Goal: Information Seeking & Learning: Learn about a topic

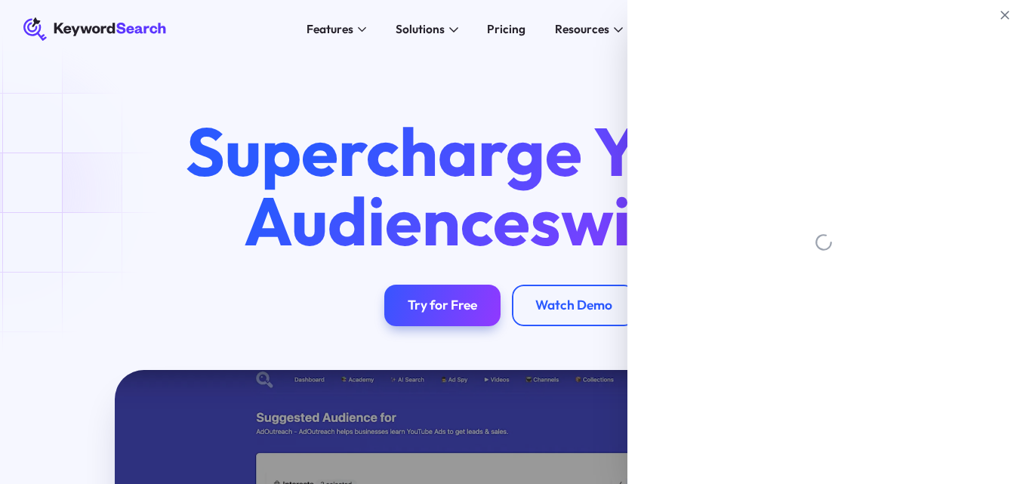
click at [519, 55] on div "Features AI Audience Builder Supercharge your Google and YouTube ad audiences K…" at bounding box center [494, 29] width 633 height 59
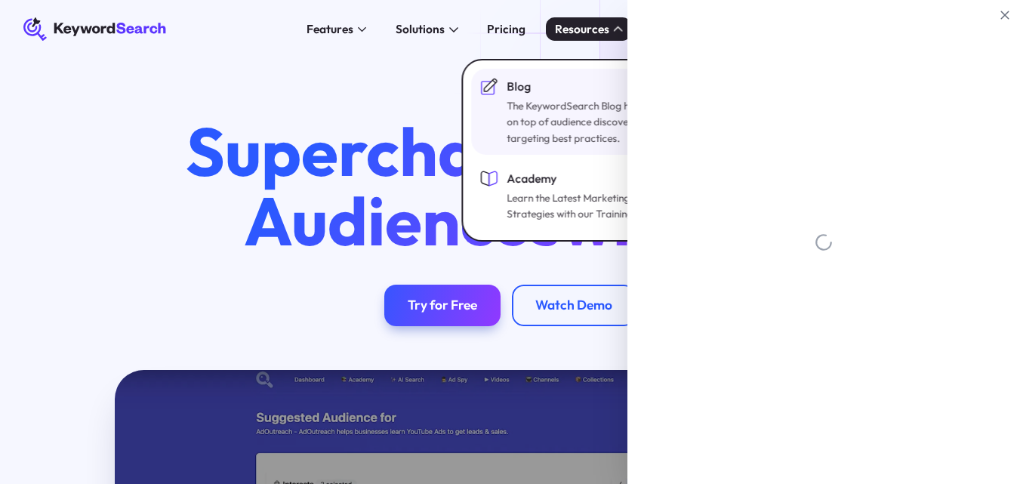
click at [522, 86] on div "Blog" at bounding box center [599, 86] width 187 height 17
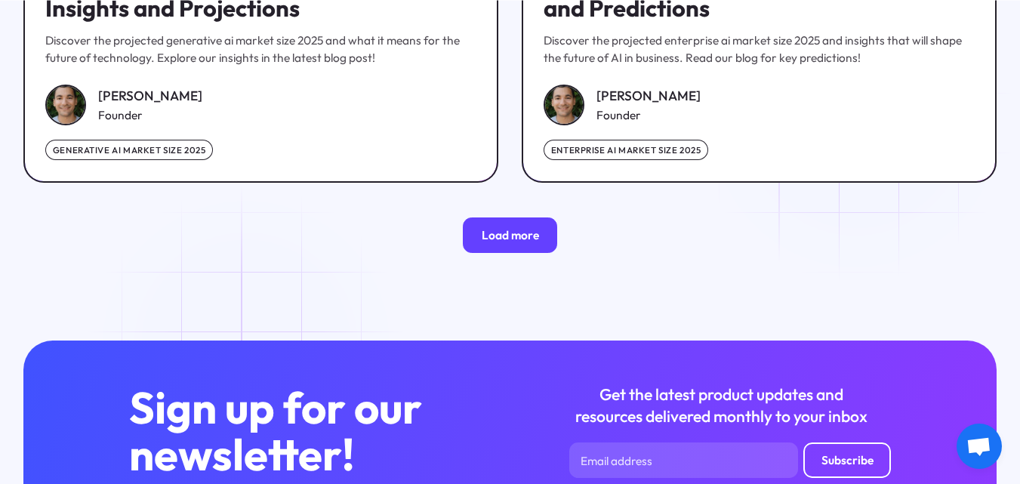
scroll to position [2725, 0]
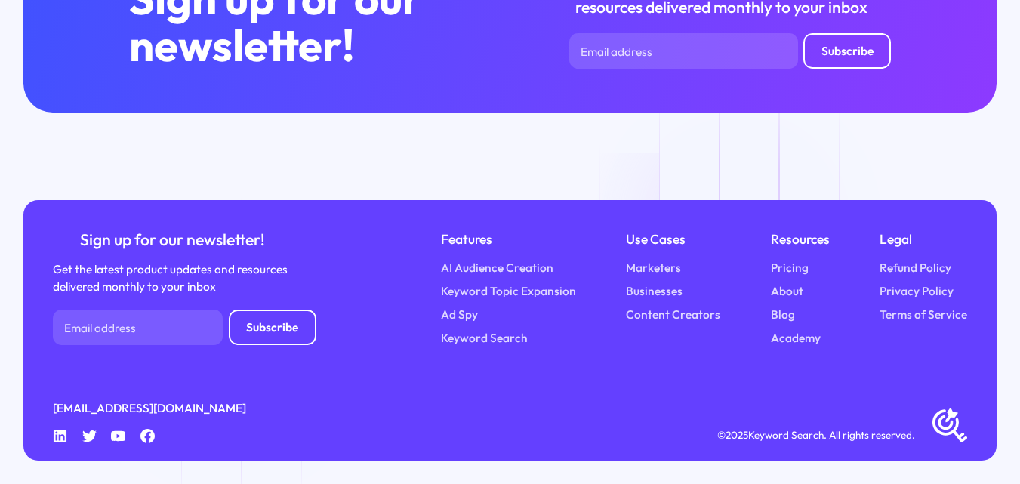
scroll to position [2717, 0]
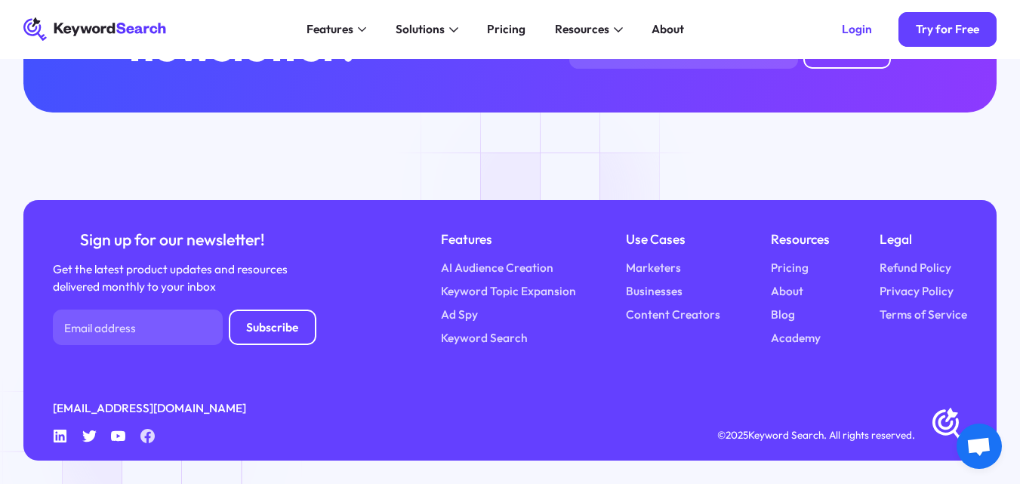
click at [150, 438] on icon at bounding box center [147, 436] width 14 height 14
click at [146, 443] on icon at bounding box center [147, 436] width 14 height 14
click at [115, 441] on icon at bounding box center [118, 435] width 14 height 11
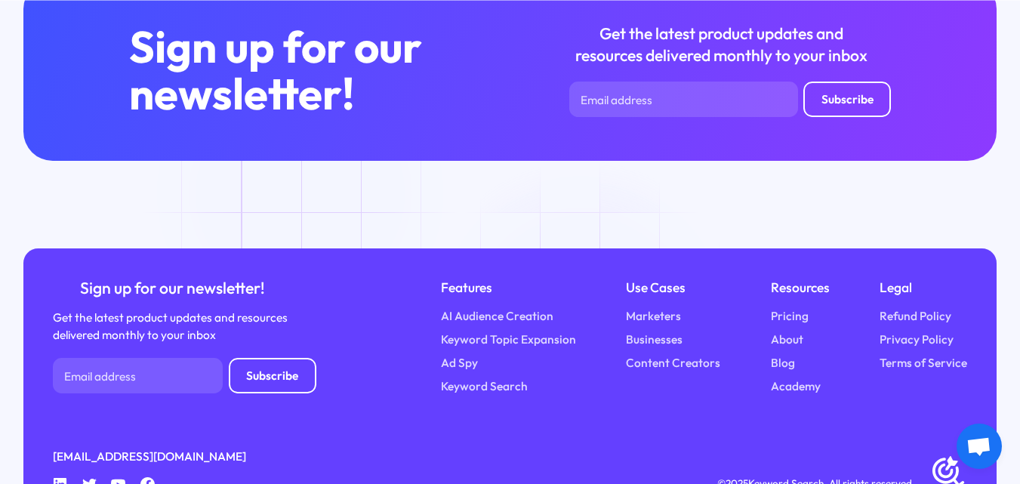
scroll to position [2725, 0]
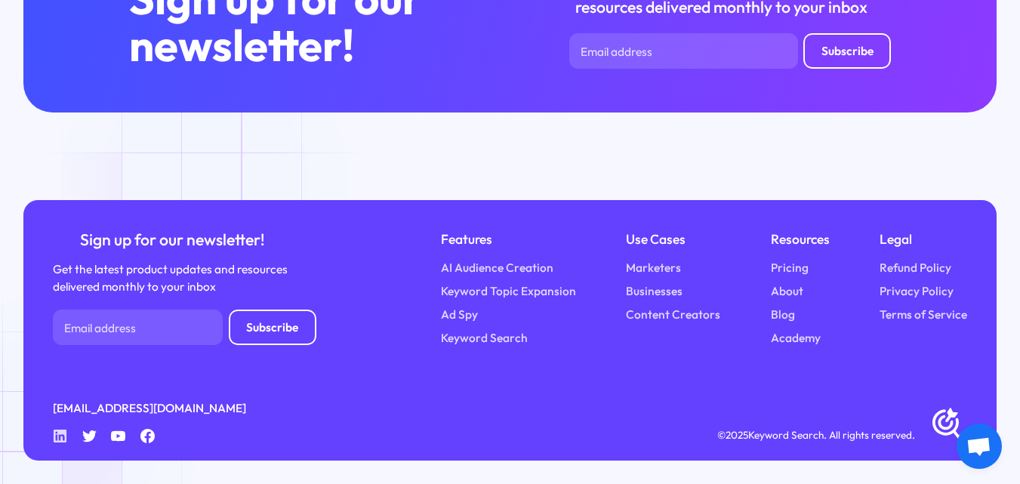
click at [56, 436] on icon "Linkedin" at bounding box center [60, 436] width 14 height 14
